Goal: Transaction & Acquisition: Obtain resource

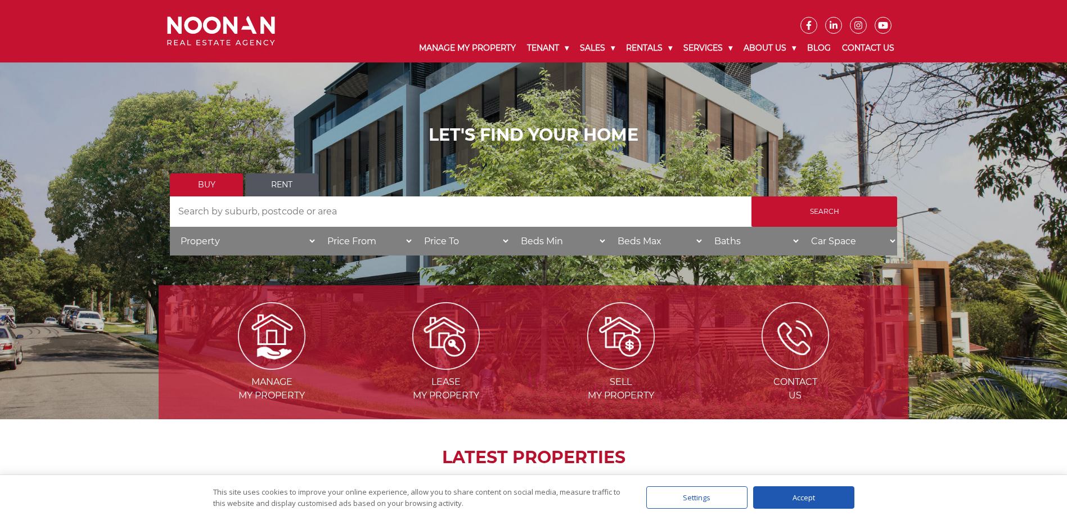
scroll to position [56, 0]
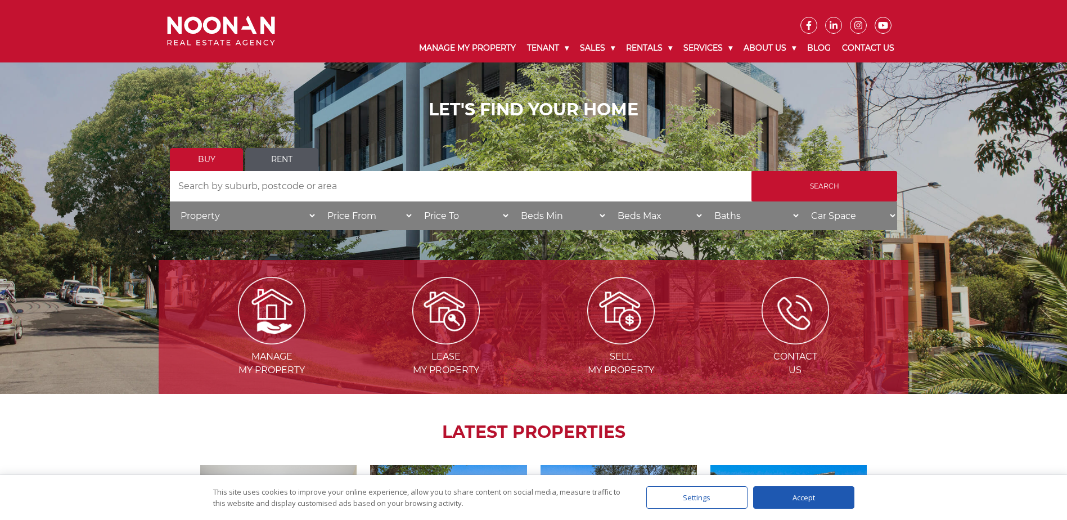
click at [286, 155] on link "Rent" at bounding box center [281, 159] width 73 height 23
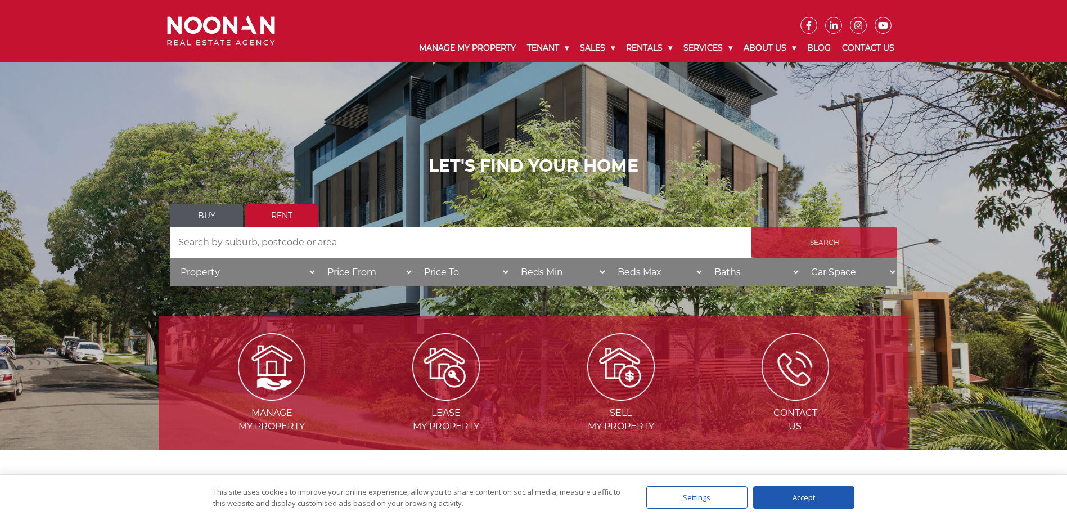
click at [847, 243] on input "Search" at bounding box center [824, 242] width 146 height 30
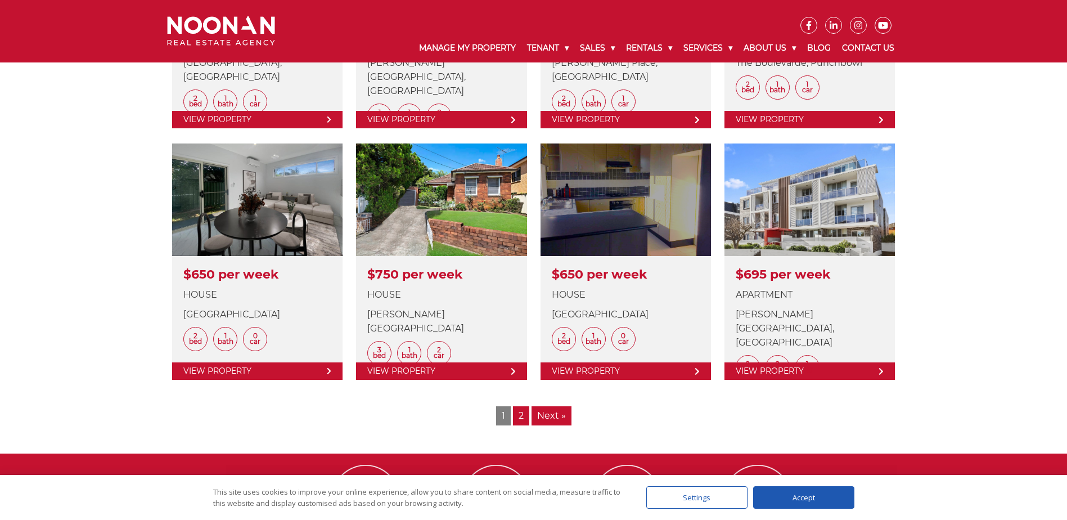
scroll to position [1325, 0]
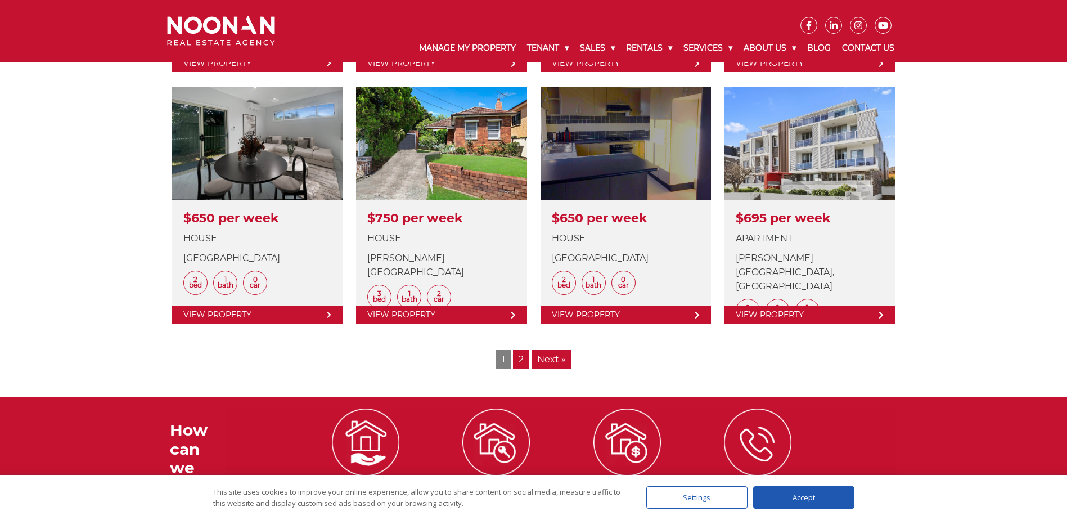
click at [564, 359] on link "Next »" at bounding box center [551, 359] width 40 height 19
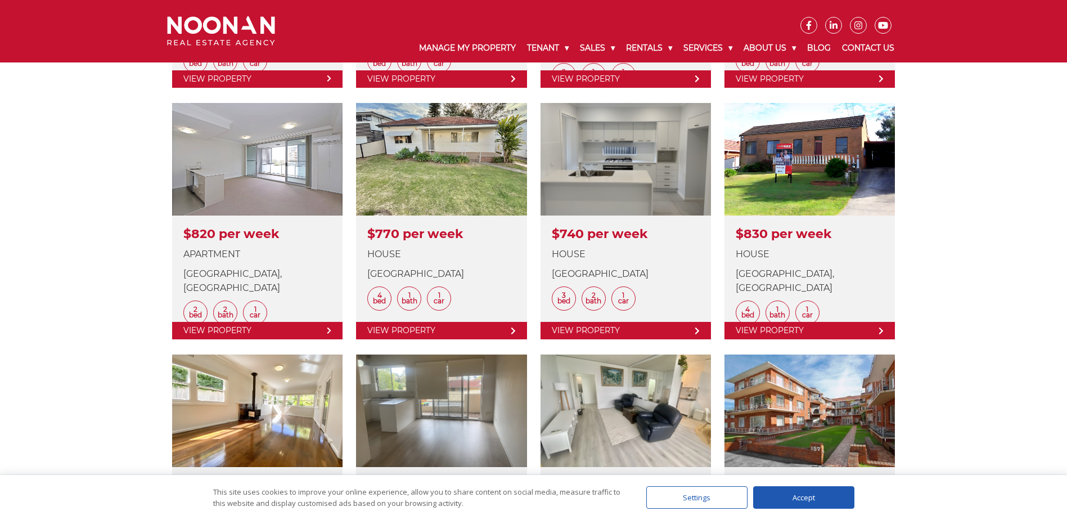
scroll to position [562, 0]
